Goal: Task Accomplishment & Management: Complete application form

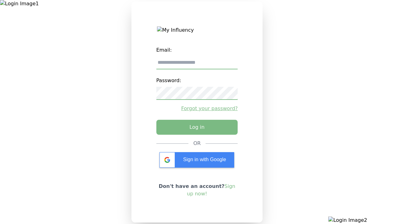
click at [197, 65] on input "email" at bounding box center [197, 62] width 82 height 13
type input "**********"
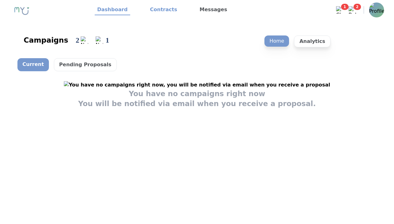
click at [160, 10] on link "Contracts" at bounding box center [164, 10] width 32 height 11
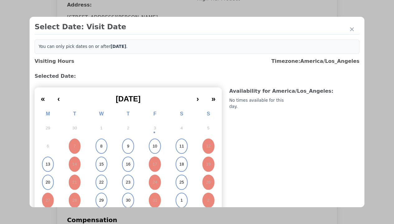
click at [101, 164] on abbr "15" at bounding box center [101, 165] width 5 height 6
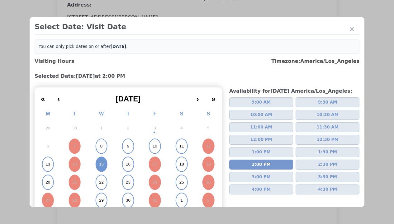
click at [155, 104] on div "Please Select Submission Date" at bounding box center [156, 101] width 64 height 6
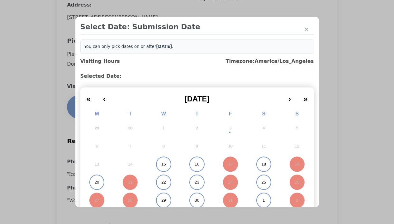
click at [161, 164] on abbr "15" at bounding box center [163, 165] width 5 height 6
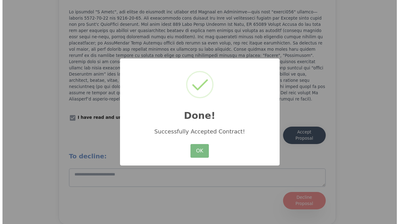
scroll to position [795, 0]
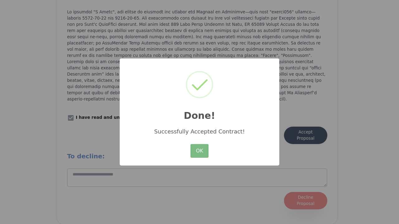
click at [199, 151] on button "OK" at bounding box center [199, 151] width 18 height 14
